Goal: Task Accomplishment & Management: Use online tool/utility

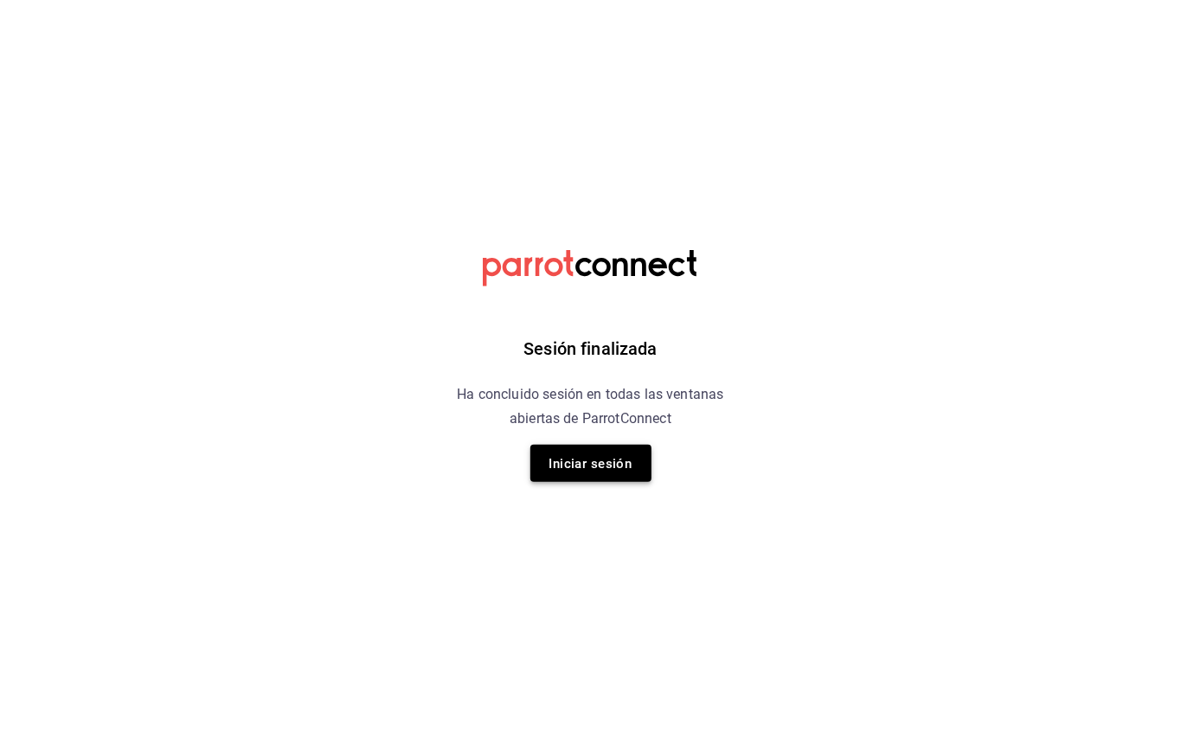
click at [592, 469] on font "Iniciar sesión" at bounding box center [590, 464] width 83 height 16
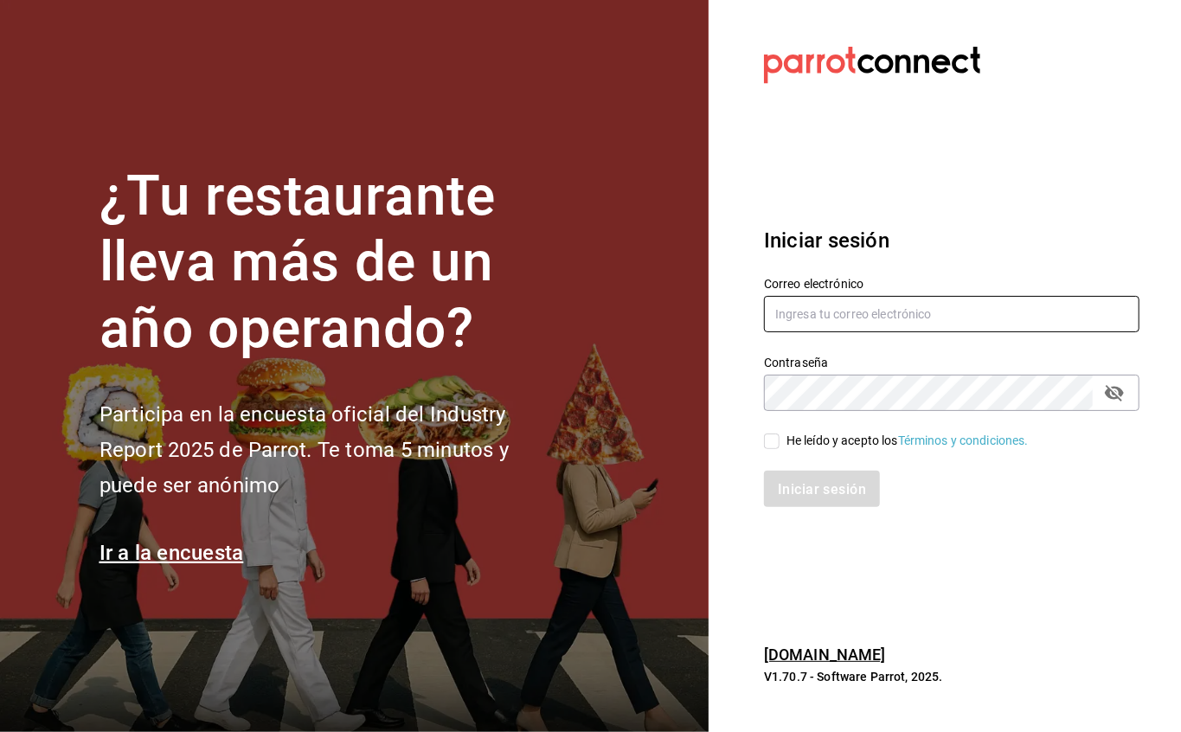
type input "[EMAIL_ADDRESS][DOMAIN_NAME]"
click at [888, 303] on input "[EMAIL_ADDRESS][DOMAIN_NAME]" at bounding box center [951, 314] width 375 height 36
click at [775, 440] on input "He leído y acepto los Términos y condiciones." at bounding box center [772, 441] width 16 height 16
checkbox input "true"
click at [828, 492] on font "Iniciar sesión" at bounding box center [823, 489] width 88 height 16
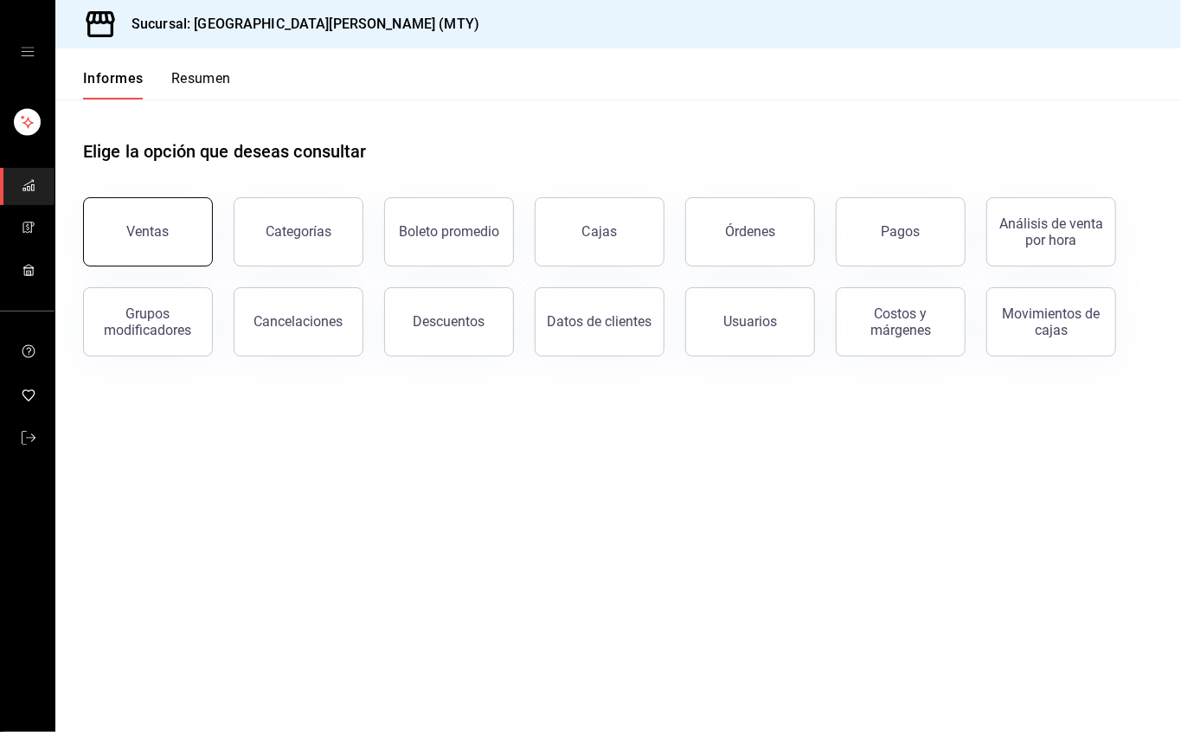
click at [174, 253] on button "Ventas" at bounding box center [148, 231] width 130 height 69
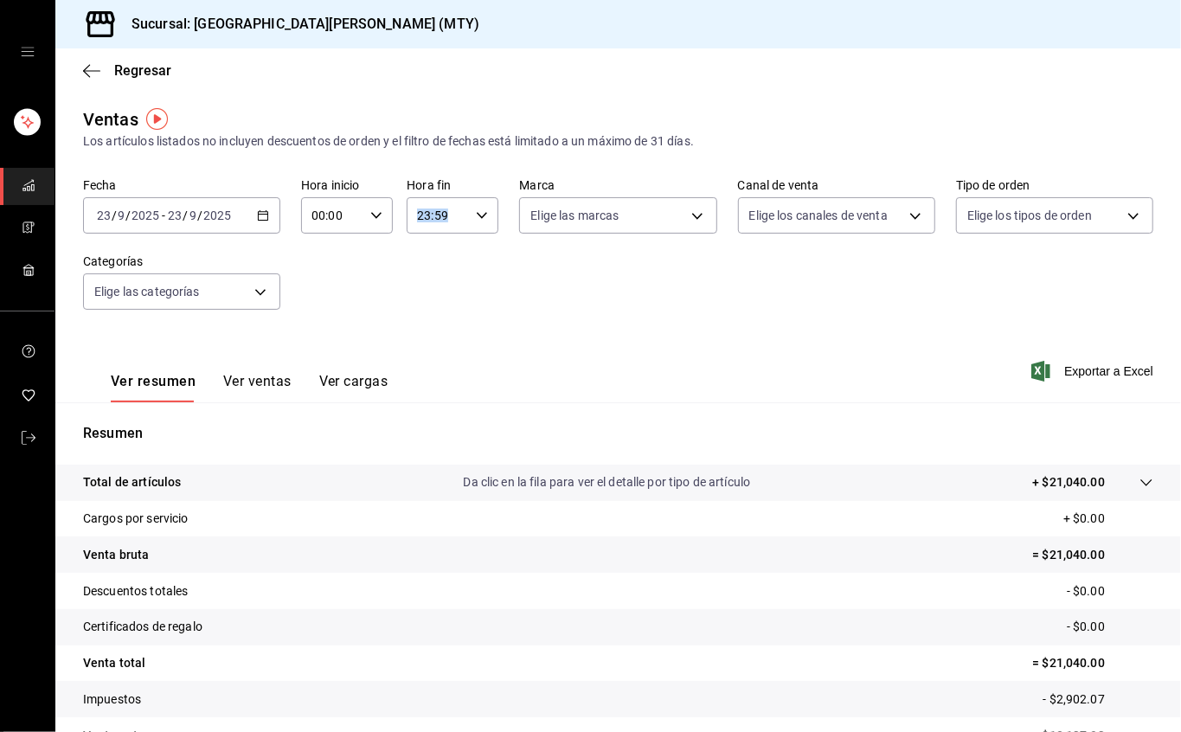
click at [468, 213] on div "23:59 Hora fin" at bounding box center [453, 215] width 92 height 36
drag, startPoint x: 429, startPoint y: 317, endPoint x: 450, endPoint y: 266, distance: 54.3
click at [450, 266] on div "00 01 02 03 04 05 06 07 08 09 10 11 12 13 14 15 16 17 18 19 20 21 22 23 00 01 0…" at bounding box center [446, 308] width 90 height 138
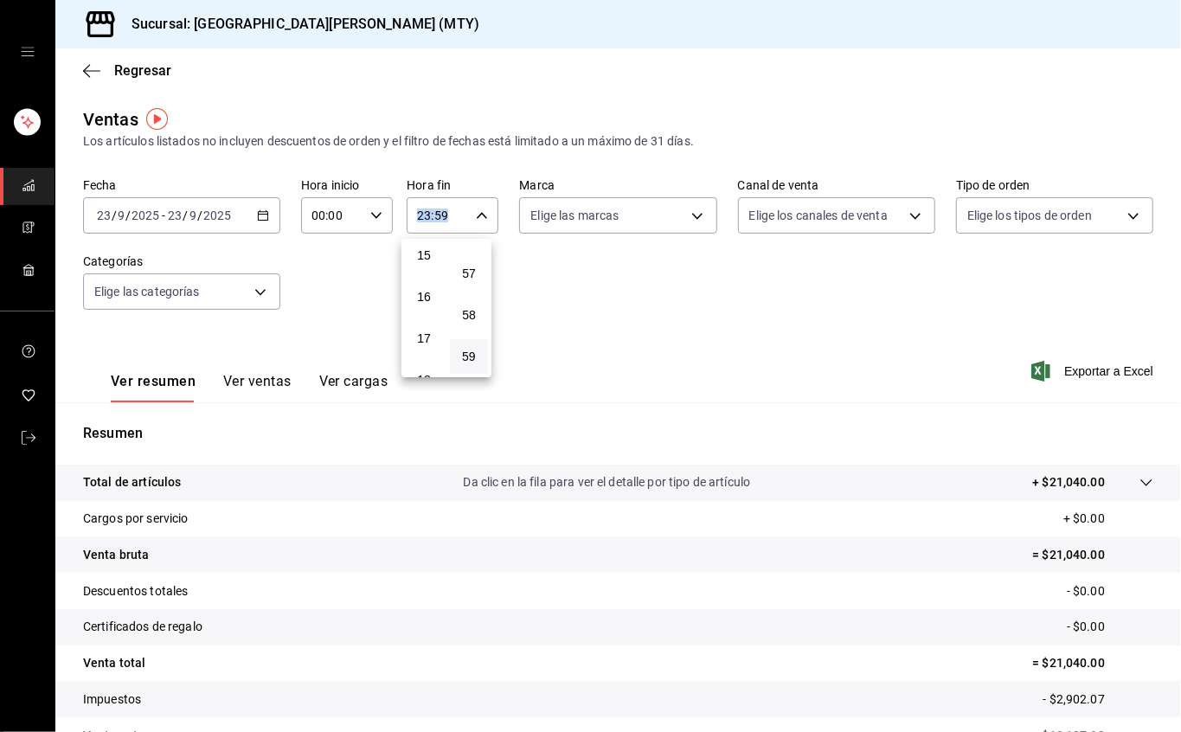
click at [422, 377] on div "00 01 02 03 04 05 06 07 08 09 10 11 12 13 14 15 16 17 18 19 20 21 22 23 00 01 0…" at bounding box center [590, 368] width 1181 height 727
click at [430, 337] on font "17" at bounding box center [424, 338] width 14 height 14
type input "17:59"
click at [465, 351] on font "59" at bounding box center [469, 357] width 14 height 14
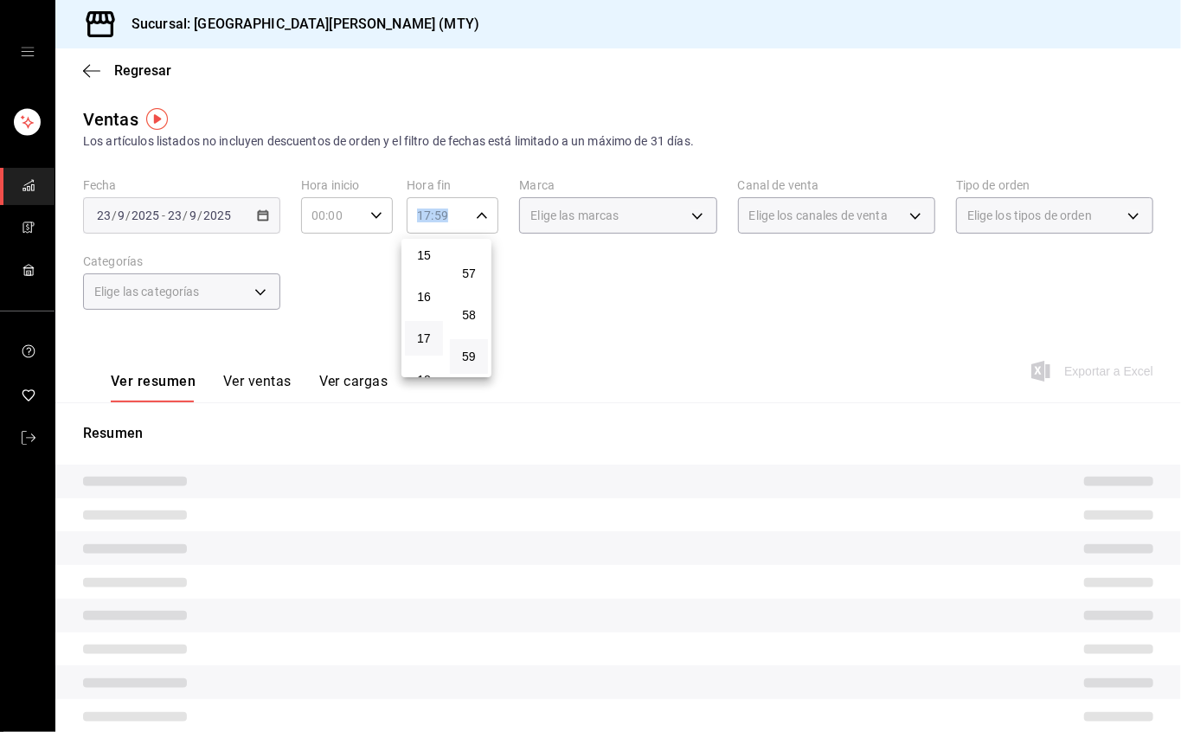
click at [555, 351] on div at bounding box center [590, 366] width 1181 height 732
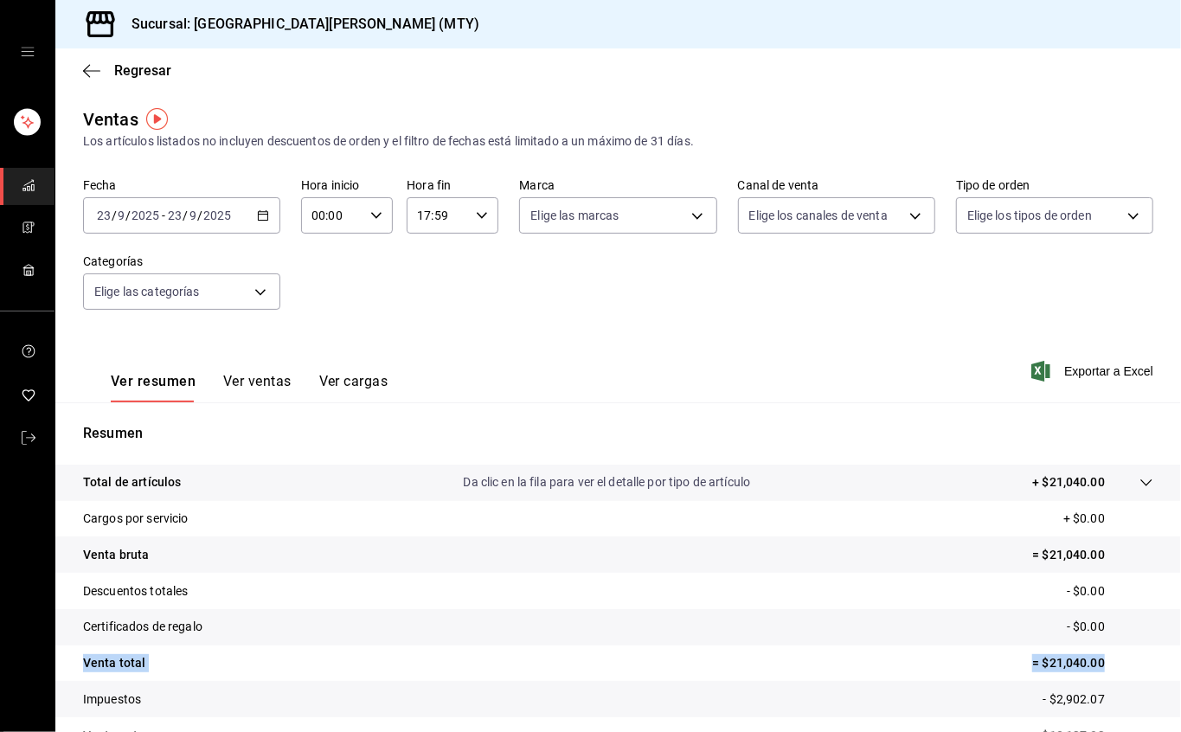
drag, startPoint x: 83, startPoint y: 658, endPoint x: 1132, endPoint y: 654, distance: 1048.5
click at [1132, 654] on tr "Venta total = $21,040.00" at bounding box center [618, 663] width 1126 height 36
